Goal: Information Seeking & Learning: Understand process/instructions

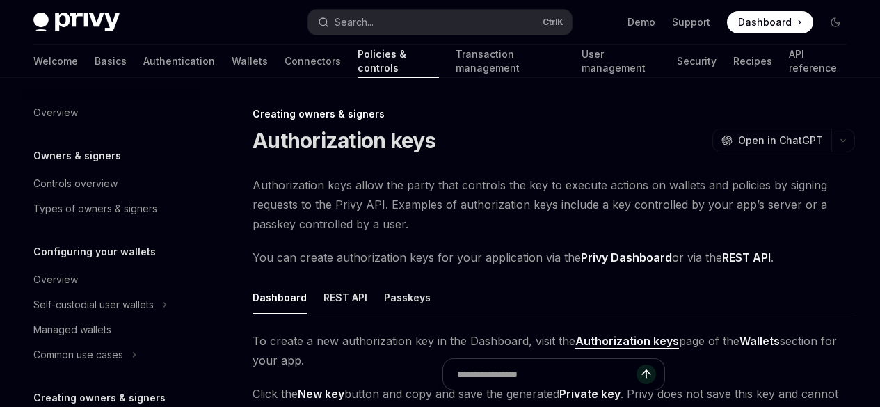
click at [109, 296] on div "Self-custodial user wallets" at bounding box center [93, 304] width 120 height 17
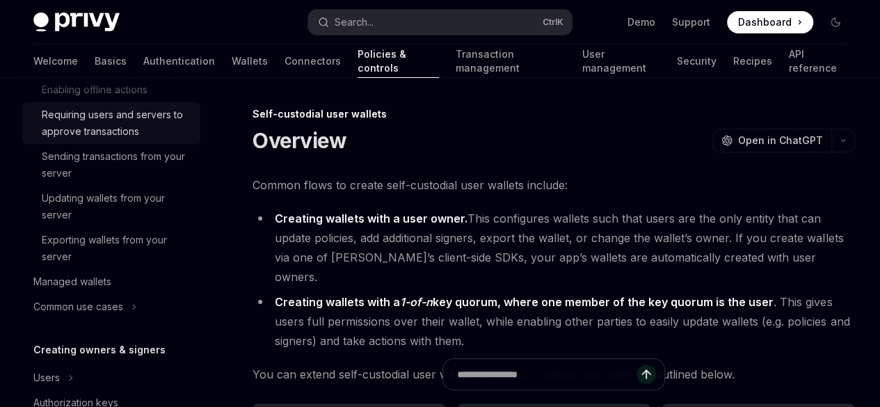
scroll to position [317, 0]
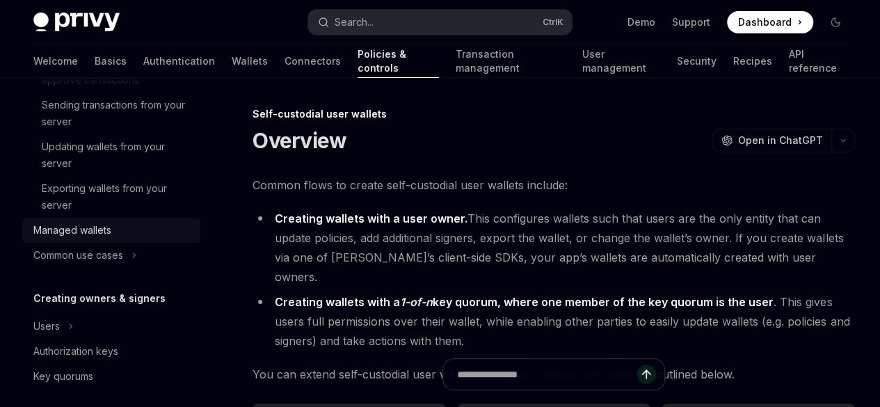
click at [103, 232] on div "Managed wallets" at bounding box center [72, 230] width 78 height 17
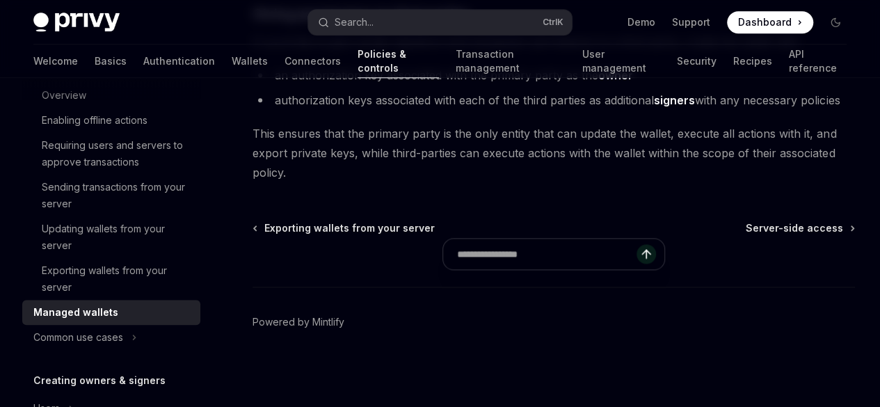
scroll to position [241, 0]
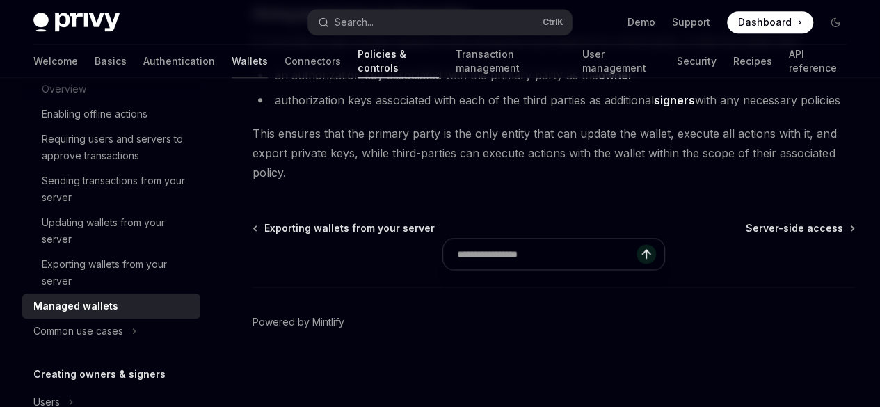
click at [232, 65] on link "Wallets" at bounding box center [250, 61] width 36 height 33
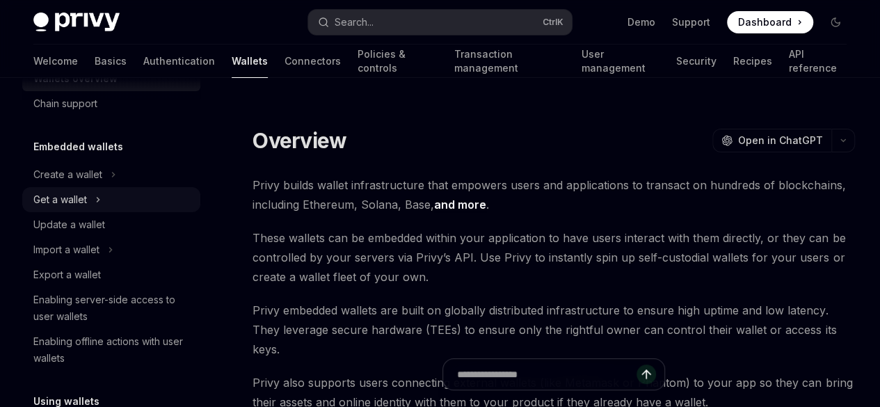
scroll to position [42, 0]
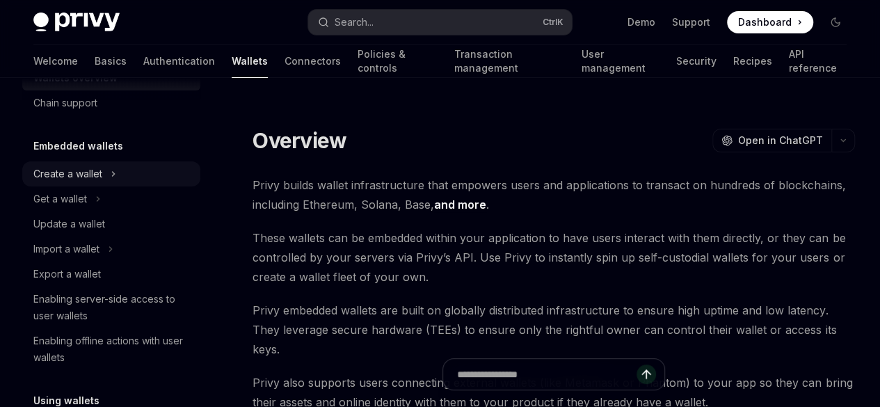
click at [92, 173] on div "Create a wallet" at bounding box center [67, 174] width 69 height 17
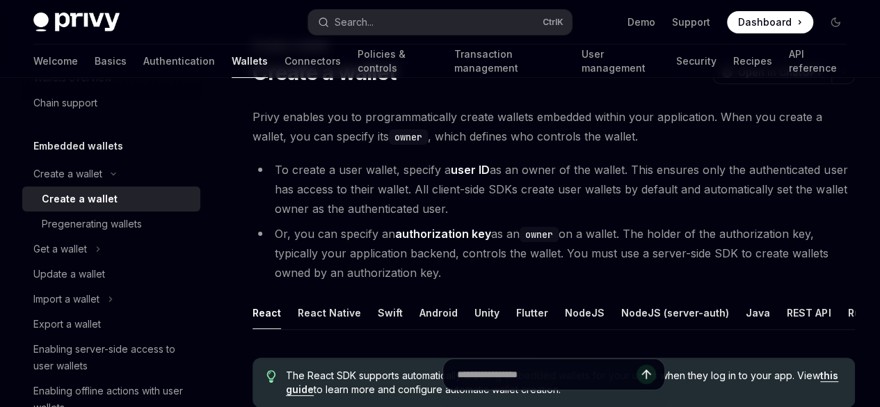
scroll to position [70, 0]
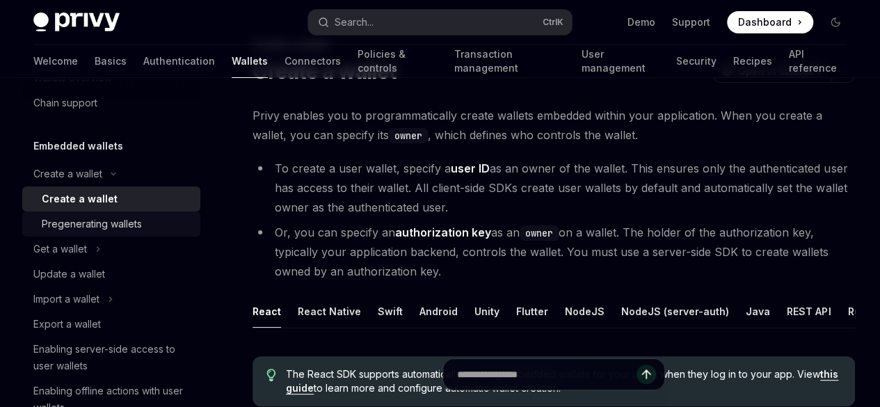
click at [111, 228] on div "Pregenerating wallets" at bounding box center [92, 224] width 100 height 17
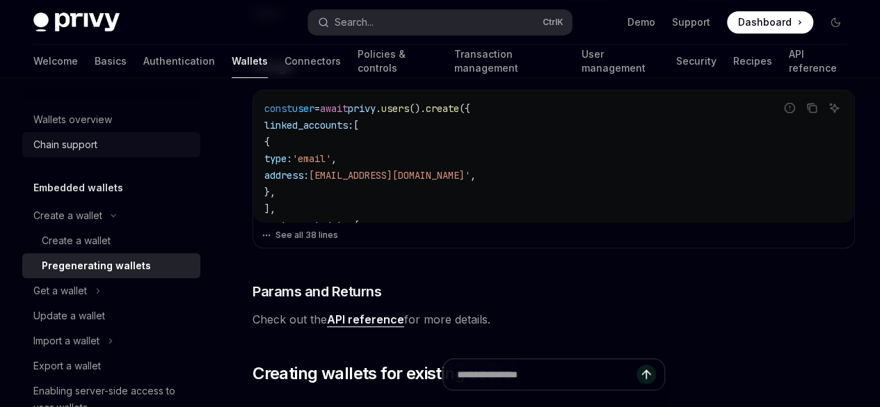
click at [75, 145] on div "Chain support" at bounding box center [65, 144] width 64 height 17
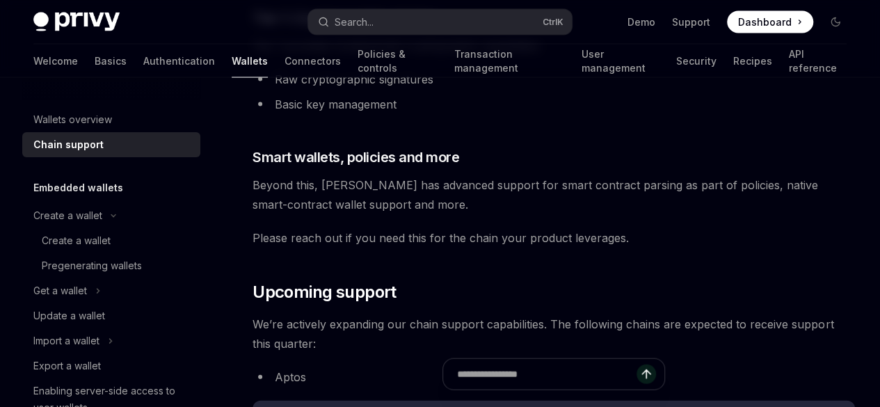
scroll to position [1348, 0]
click at [97, 237] on div "Create a wallet" at bounding box center [76, 240] width 69 height 17
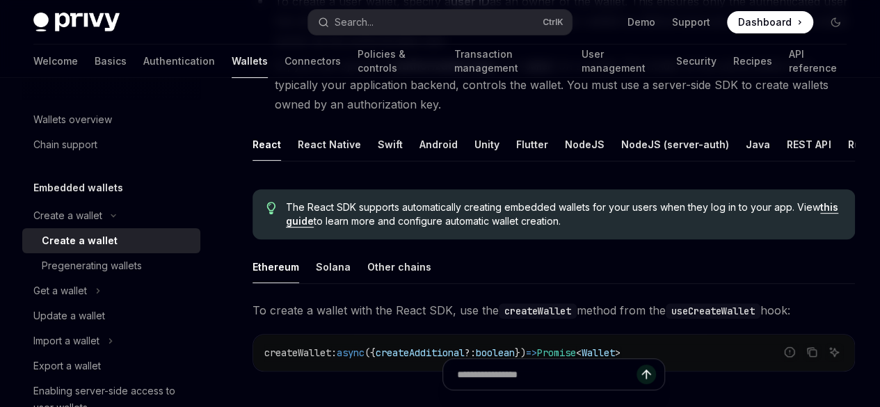
scroll to position [237, 0]
click at [326, 160] on div "React Native" at bounding box center [329, 143] width 63 height 33
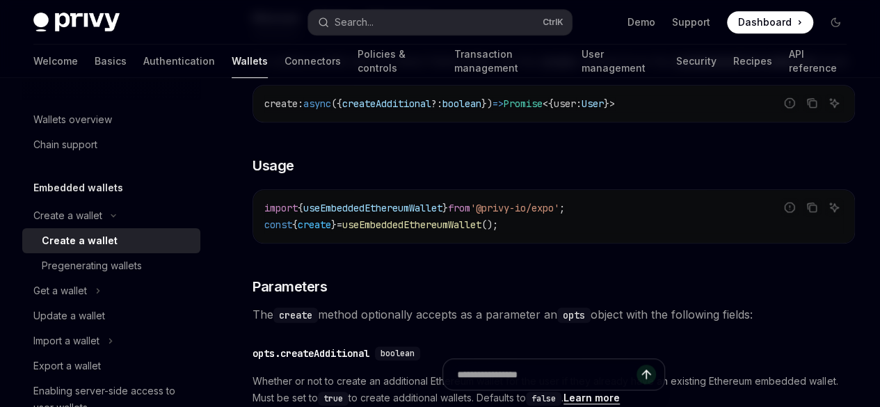
scroll to position [487, 0]
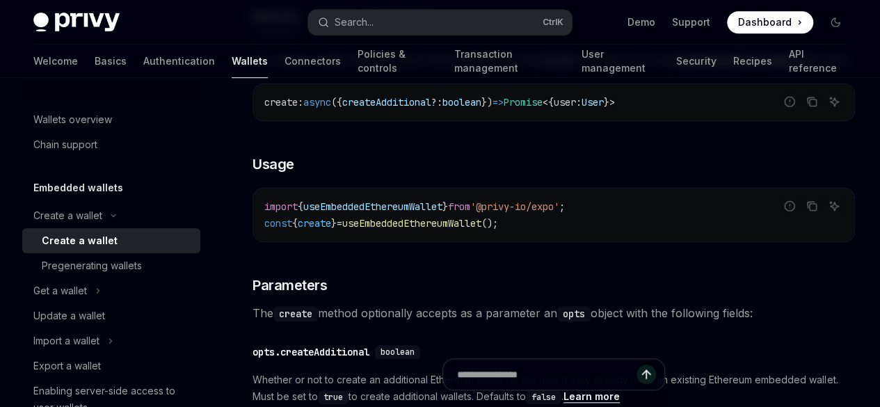
click at [334, 33] on div "Solana" at bounding box center [333, 16] width 35 height 33
click at [385, 33] on div "Other chains" at bounding box center [399, 16] width 64 height 33
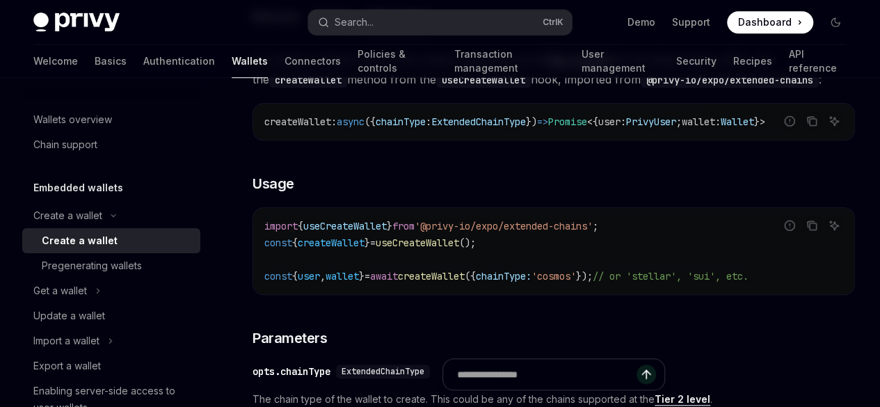
click at [326, 33] on div "Solana" at bounding box center [333, 16] width 35 height 33
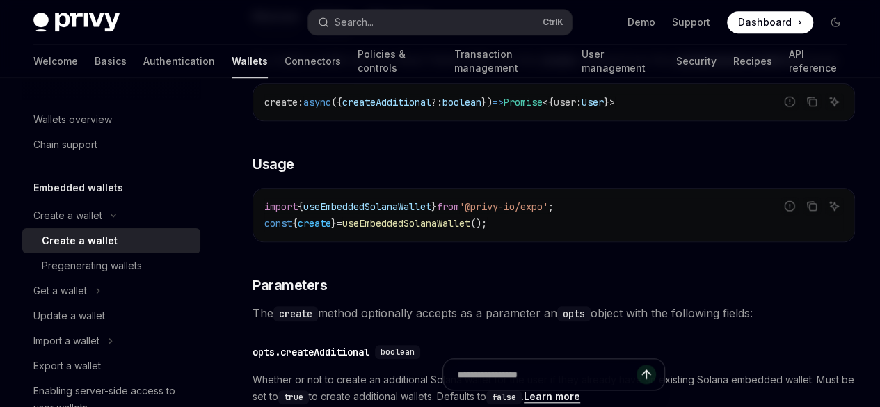
click at [269, 33] on div "Ethereum" at bounding box center [276, 16] width 47 height 33
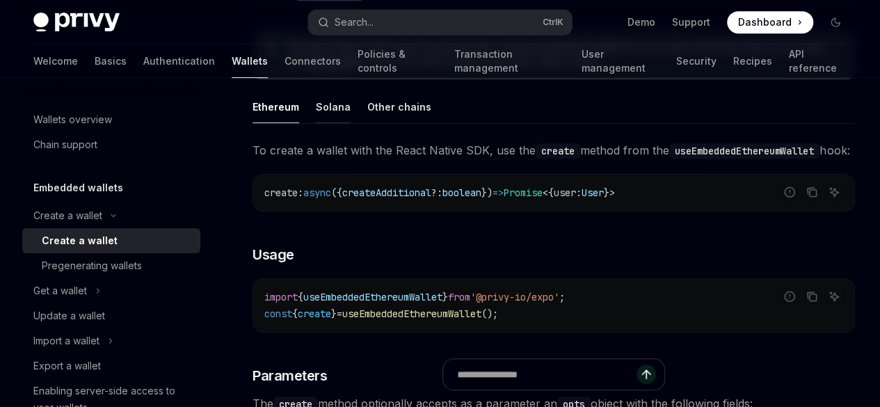
scroll to position [398, 0]
click at [358, 66] on link "this guide" at bounding box center [333, 60] width 49 height 13
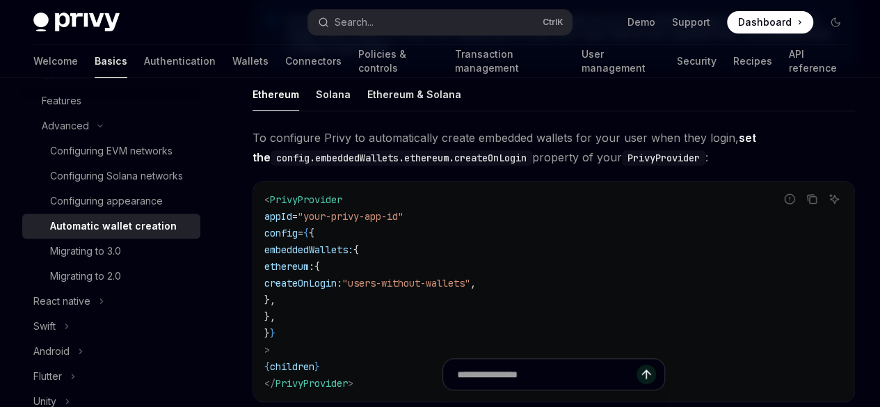
scroll to position [303, 0]
click at [331, 110] on div "Solana" at bounding box center [333, 93] width 35 height 33
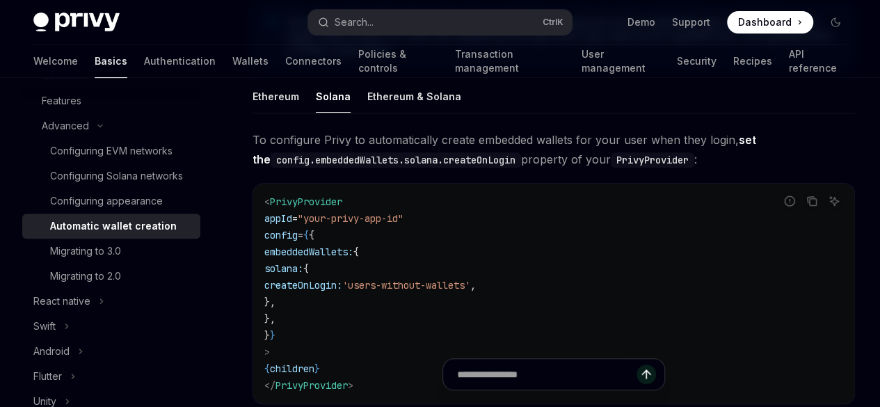
scroll to position [299, 0]
click at [414, 113] on div "Ethereum & Solana" at bounding box center [414, 97] width 94 height 33
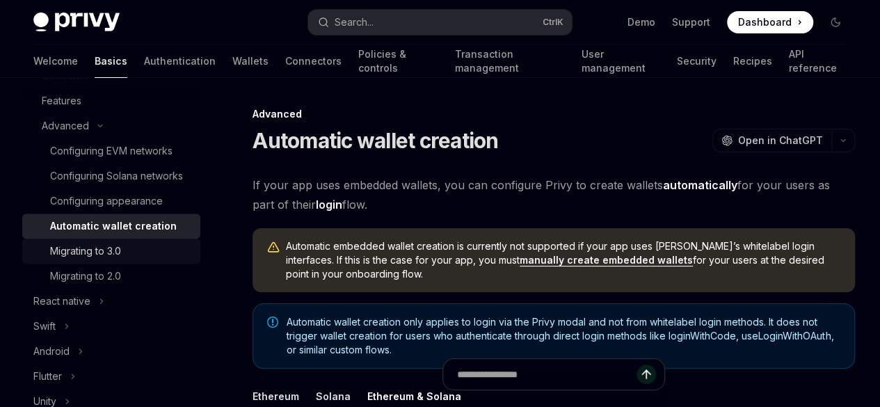
click at [114, 260] on div "Migrating to 3.0" at bounding box center [85, 251] width 71 height 17
type textarea "*"
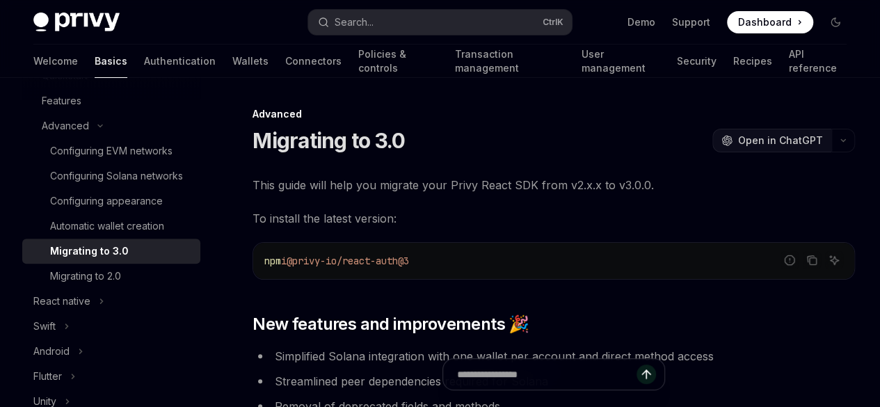
click at [738, 140] on span "Open in ChatGPT" at bounding box center [780, 141] width 85 height 14
